Goal: Task Accomplishment & Management: Complete application form

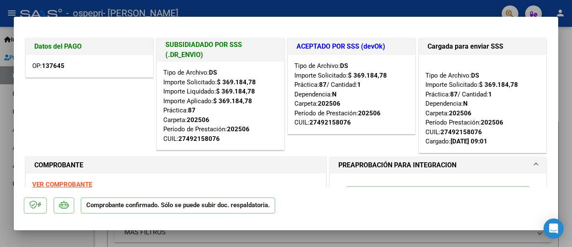
click at [80, 240] on div at bounding box center [286, 123] width 572 height 247
type input "$ 0,00"
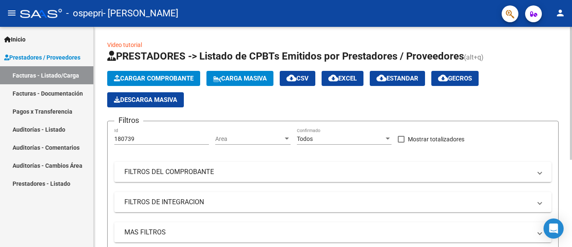
click at [170, 74] on button "Cargar Comprobante" at bounding box center [153, 78] width 93 height 15
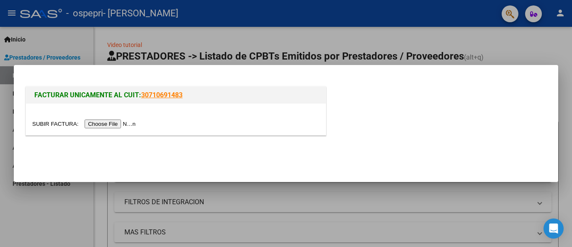
click at [112, 125] on input "file" at bounding box center [85, 123] width 106 height 9
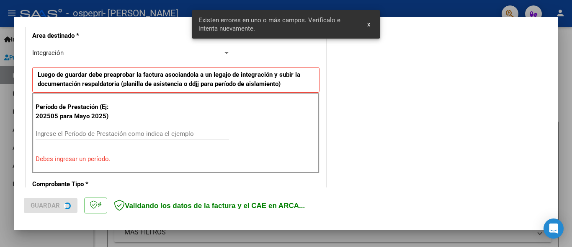
scroll to position [196, 0]
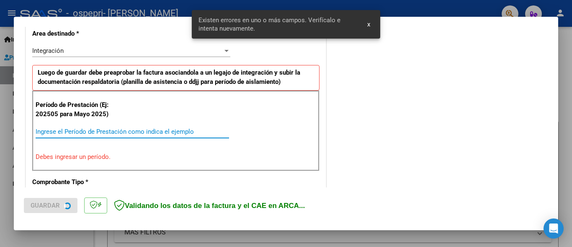
click at [50, 133] on input "Ingrese el Período de Prestación como indica el ejemplo" at bounding box center [133, 132] width 194 height 8
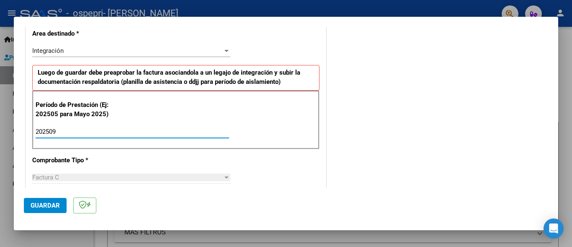
type input "202509"
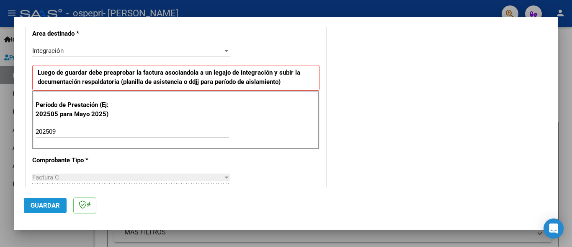
click at [48, 207] on span "Guardar" at bounding box center [45, 206] width 29 height 8
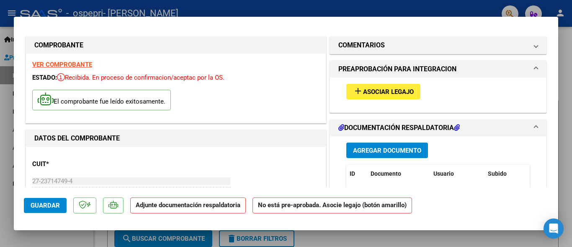
scroll to position [0, 0]
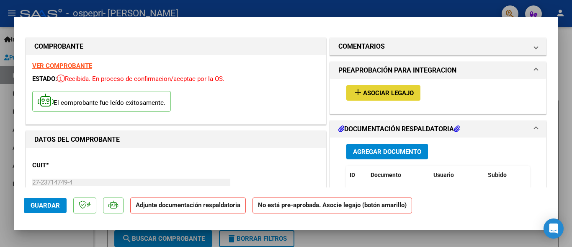
click at [380, 89] on span "add Asociar Legajo" at bounding box center [383, 93] width 61 height 8
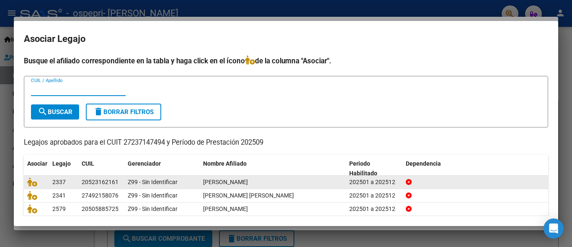
scroll to position [42, 0]
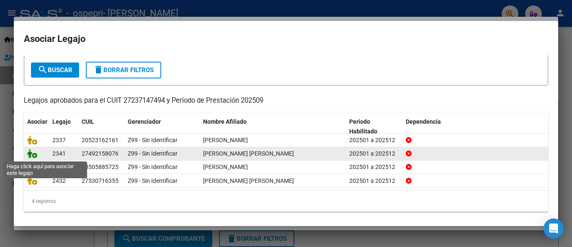
click at [35, 151] on icon at bounding box center [32, 153] width 10 height 9
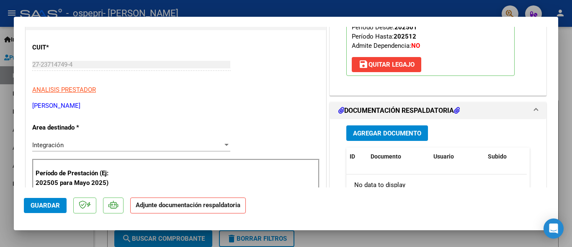
scroll to position [168, 0]
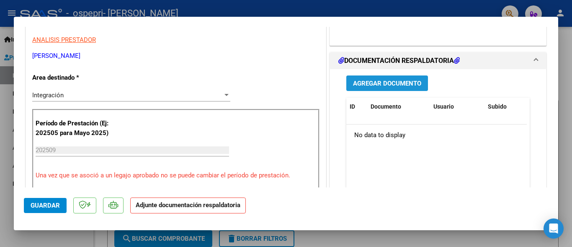
click at [375, 87] on span "Agregar Documento" at bounding box center [387, 84] width 68 height 8
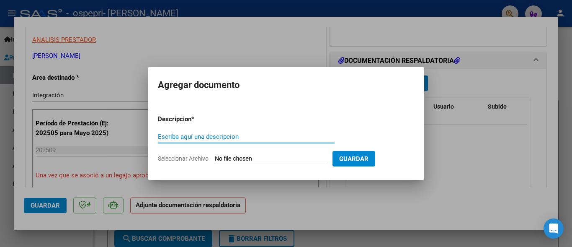
click at [178, 134] on input "Escriba aquí una descripcion" at bounding box center [246, 137] width 177 height 8
type input "PLANILLA DE FIRMA"
click at [246, 156] on input "Seleccionar Archivo" at bounding box center [270, 159] width 111 height 8
type input "C:\fakepath\[PERSON_NAME]-2025SEP..pdf"
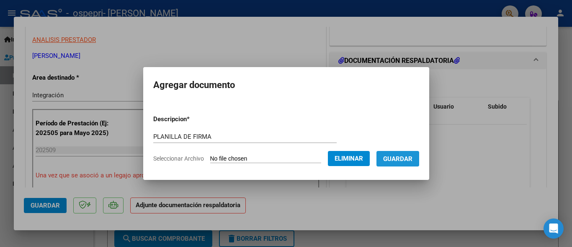
click at [403, 158] on span "Guardar" at bounding box center [397, 159] width 29 height 8
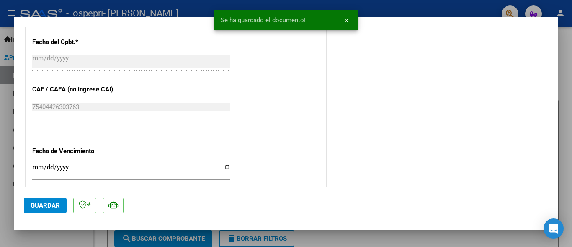
scroll to position [503, 0]
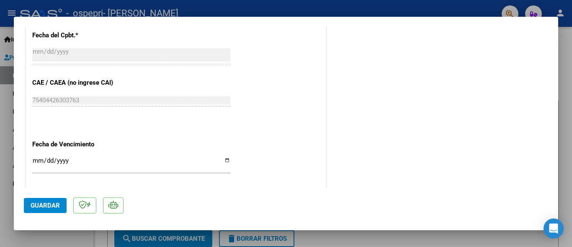
click at [44, 203] on span "Guardar" at bounding box center [45, 206] width 29 height 8
click at [261, 5] on div at bounding box center [286, 123] width 572 height 247
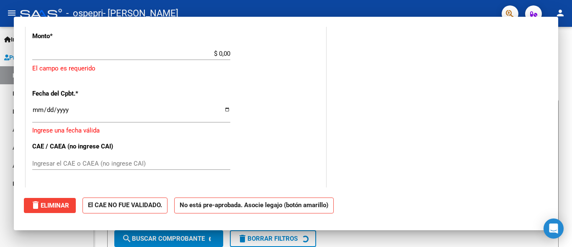
scroll to position [0, 0]
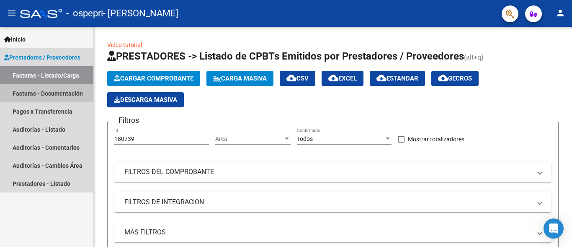
click at [46, 92] on link "Facturas - Documentación" at bounding box center [46, 93] width 93 height 18
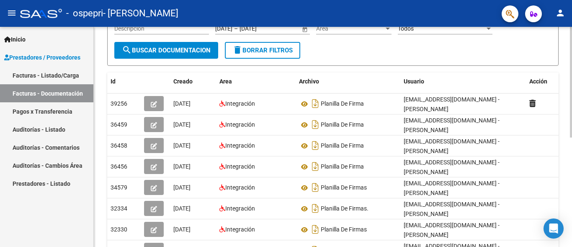
scroll to position [126, 0]
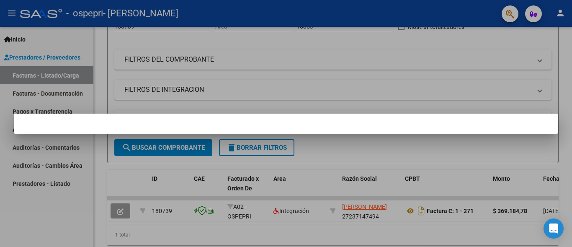
scroll to position [126, 0]
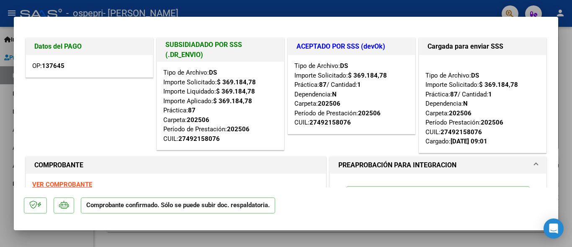
click at [50, 235] on div at bounding box center [286, 123] width 572 height 247
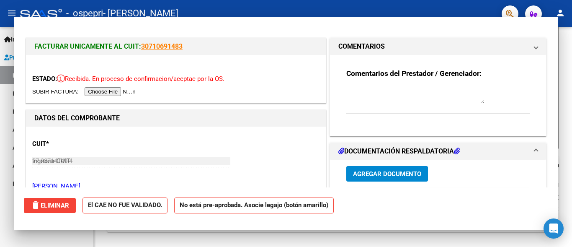
type input "$ 0,00"
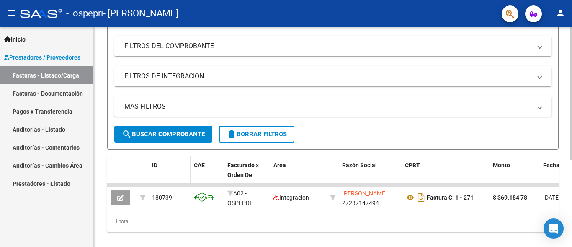
scroll to position [144, 0]
